Goal: Transaction & Acquisition: Purchase product/service

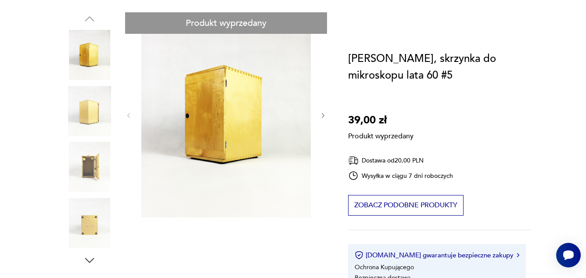
scroll to position [35, 0]
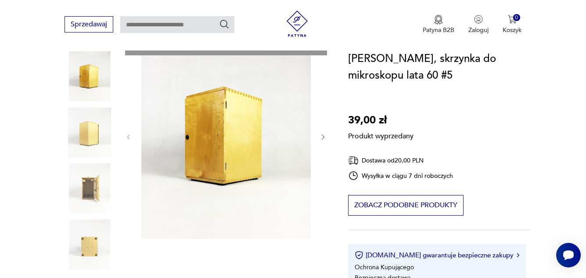
scroll to position [132, 0]
